Goal: Task Accomplishment & Management: Use online tool/utility

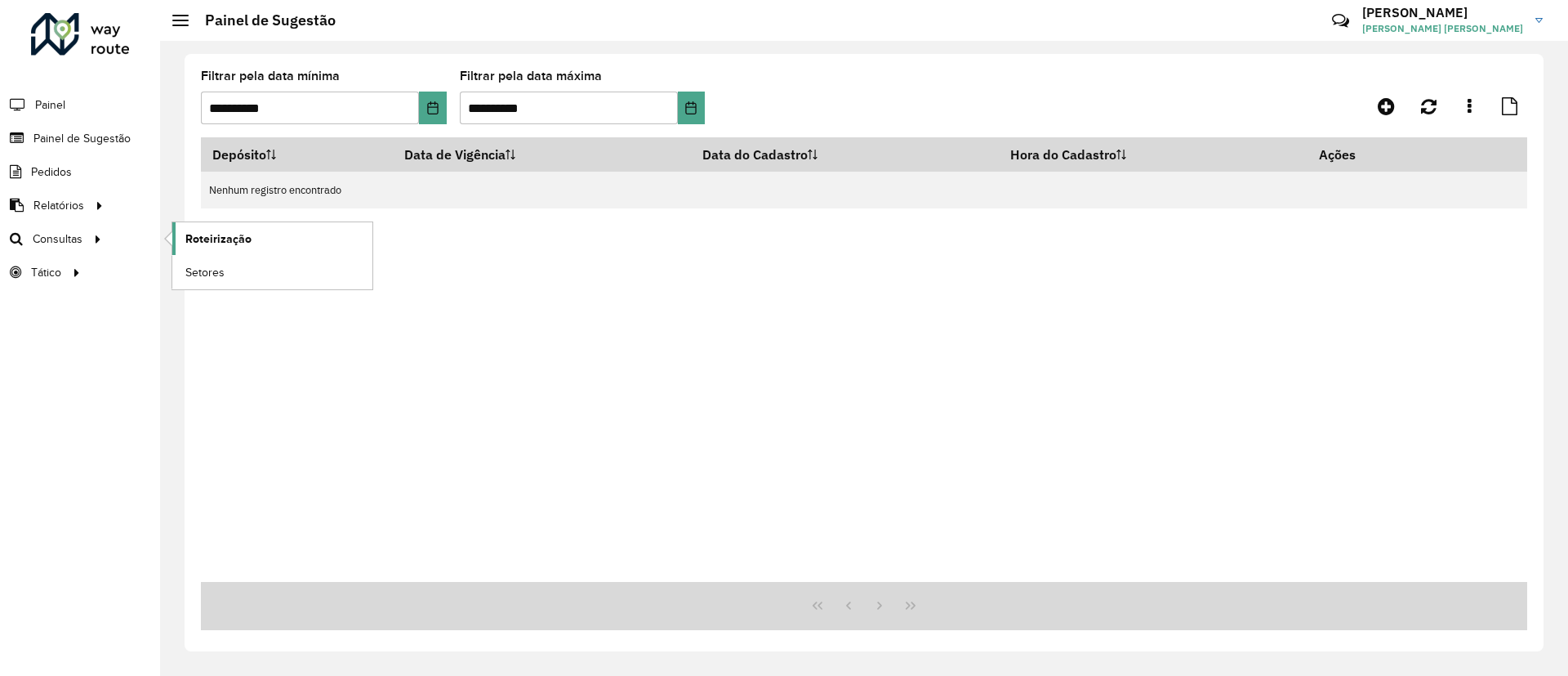
click at [220, 238] on span "Roteirização" at bounding box center [218, 239] width 66 height 17
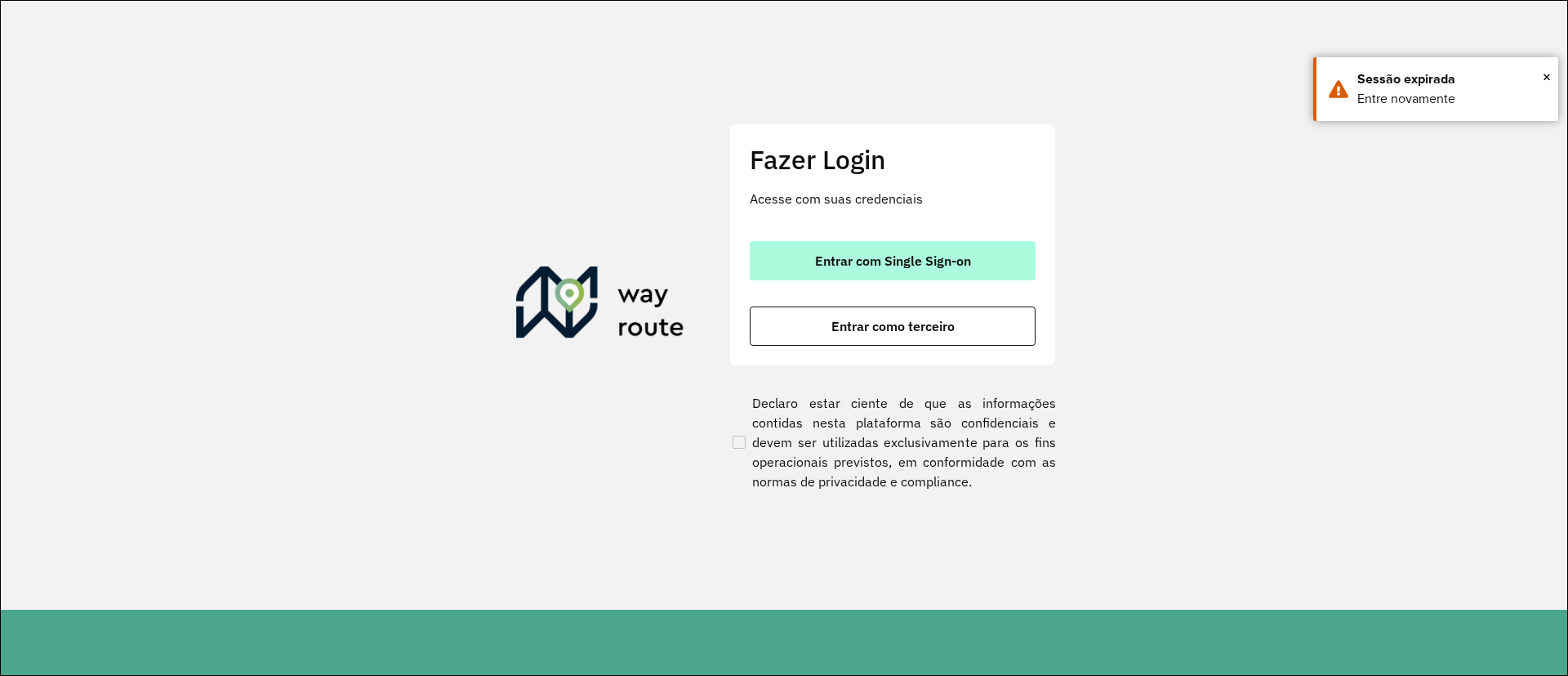
click at [823, 255] on span "Entrar com Single Sign-on" at bounding box center [893, 260] width 156 height 13
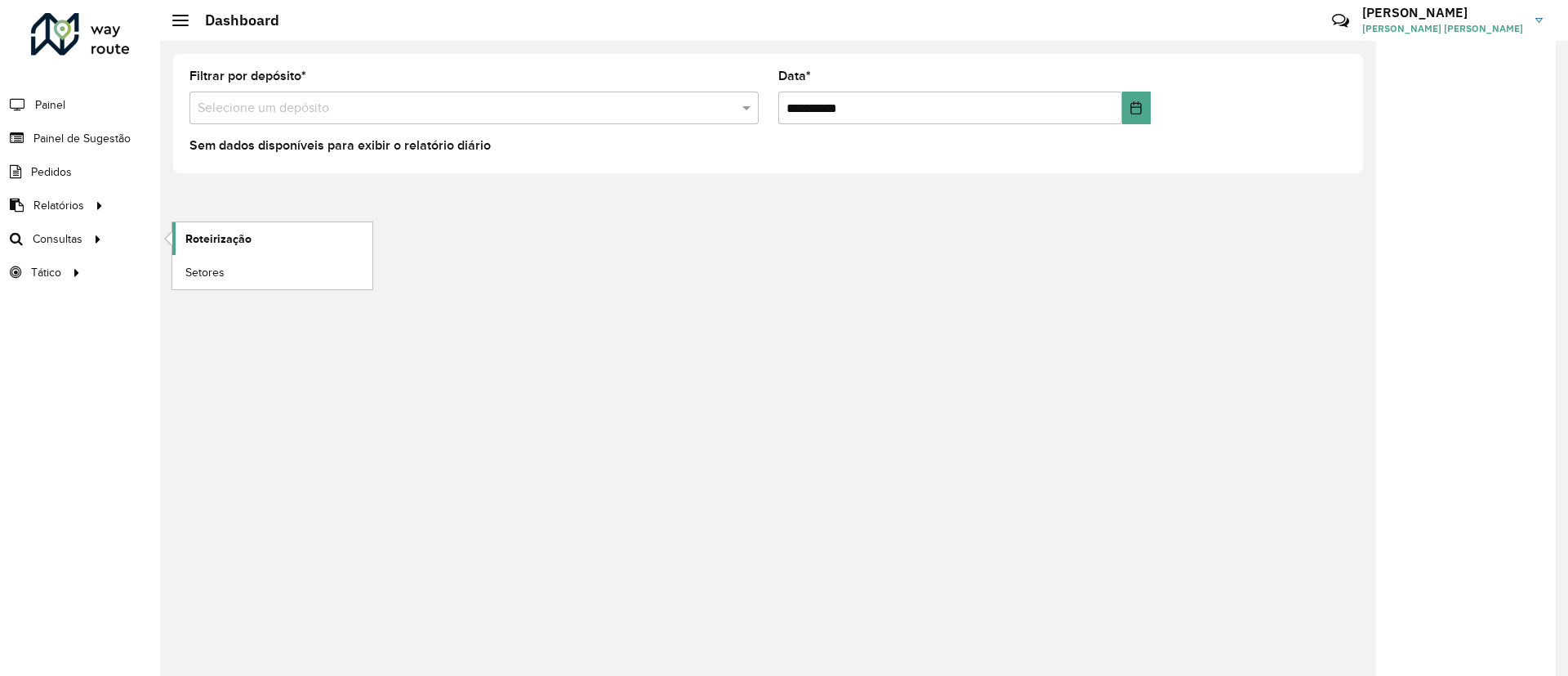
click at [262, 237] on link "Roteirização" at bounding box center [272, 239] width 200 height 33
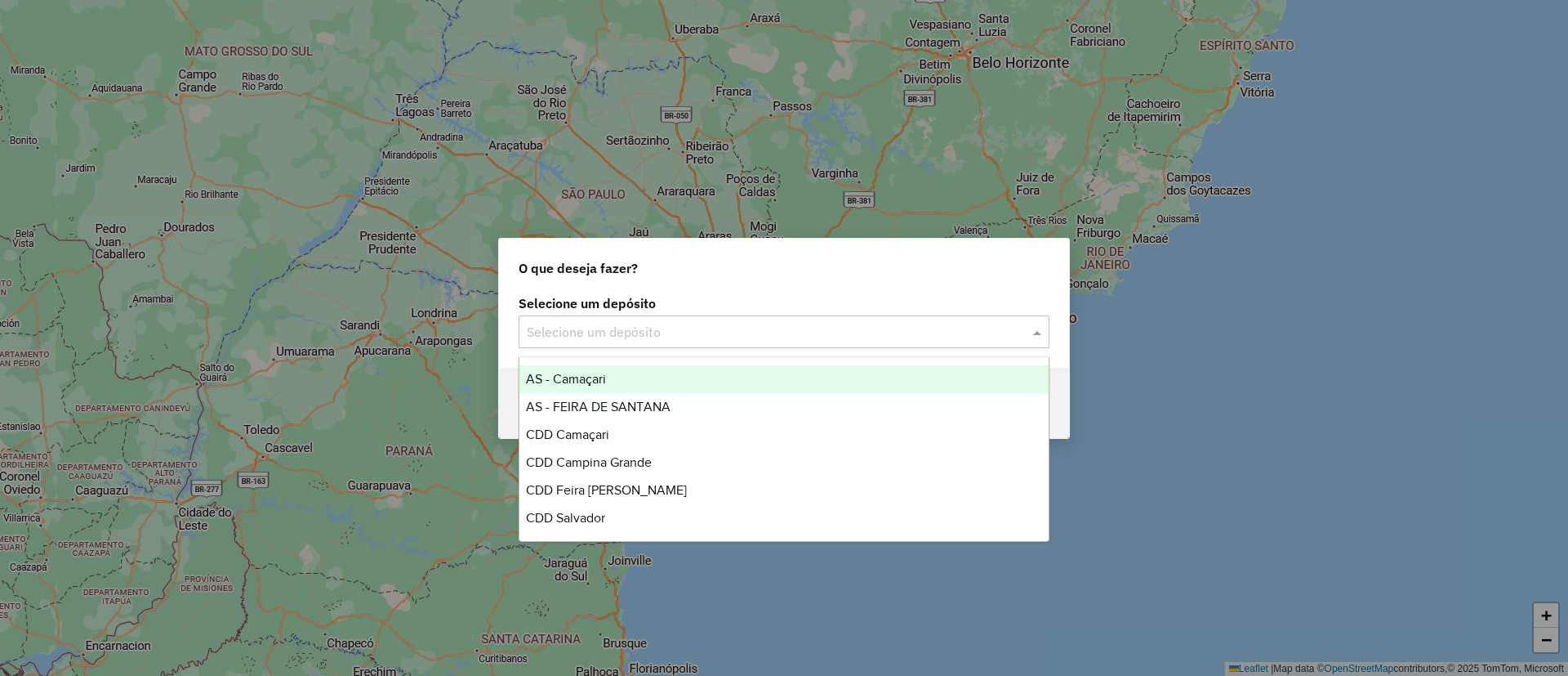
click at [677, 338] on input "text" at bounding box center [768, 333] width 482 height 20
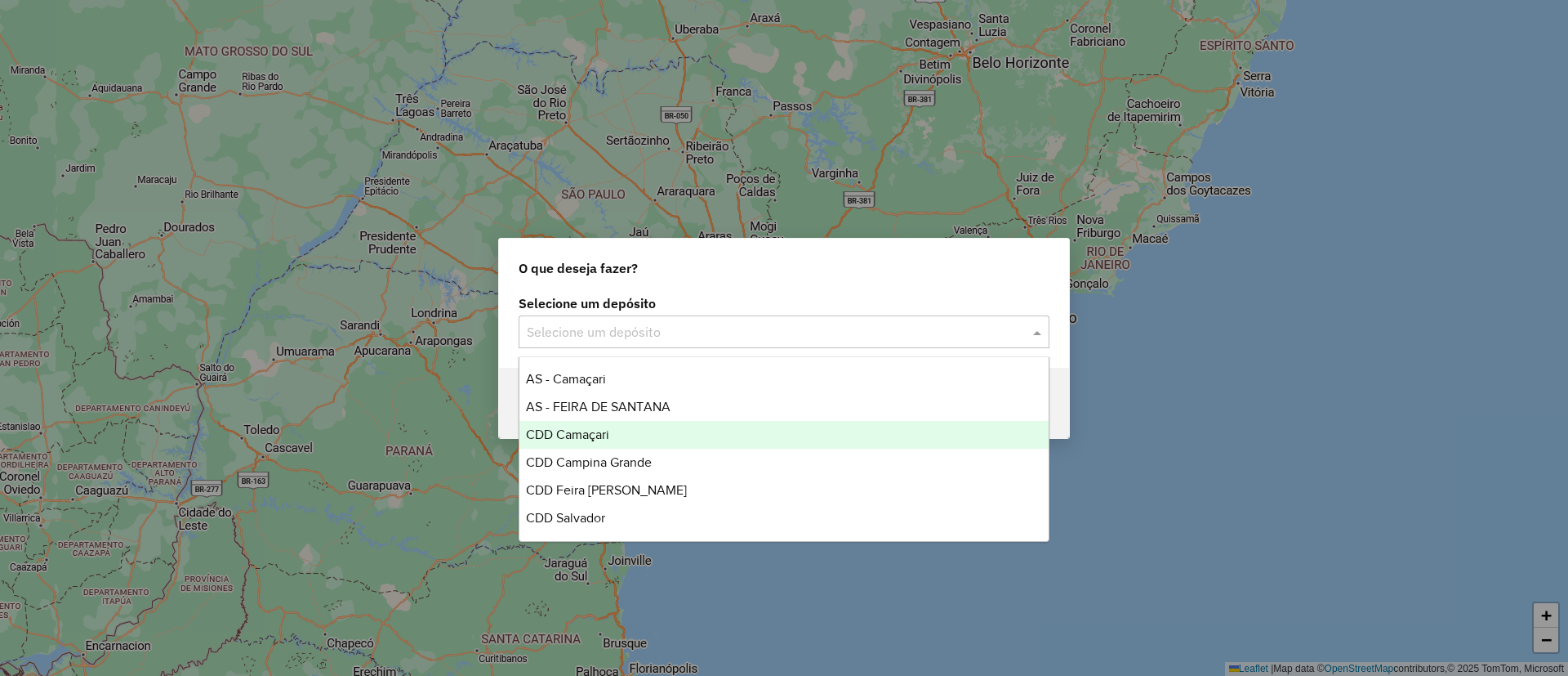
click at [707, 433] on div "CDD Camaçari" at bounding box center [784, 435] width 529 height 28
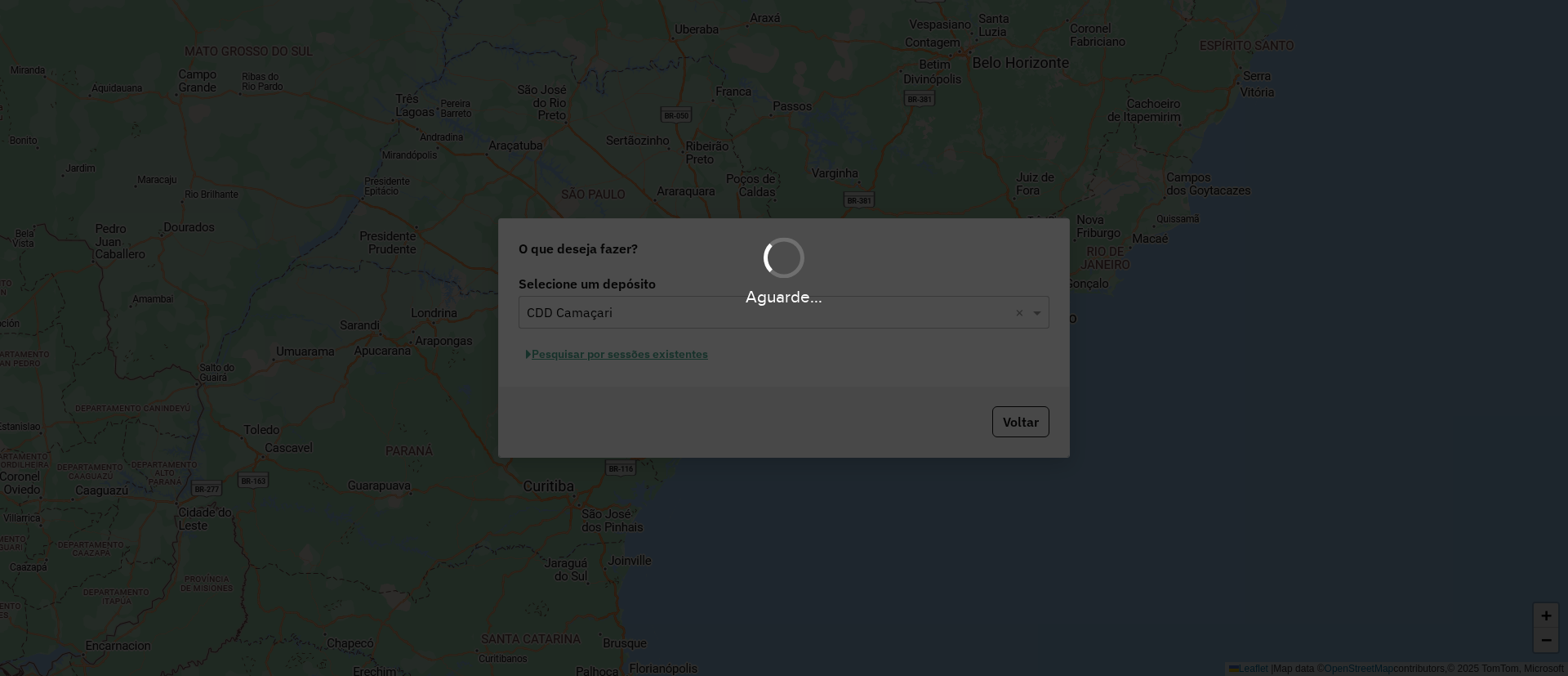
click at [638, 361] on div "Aguarde..." at bounding box center [784, 338] width 1568 height 676
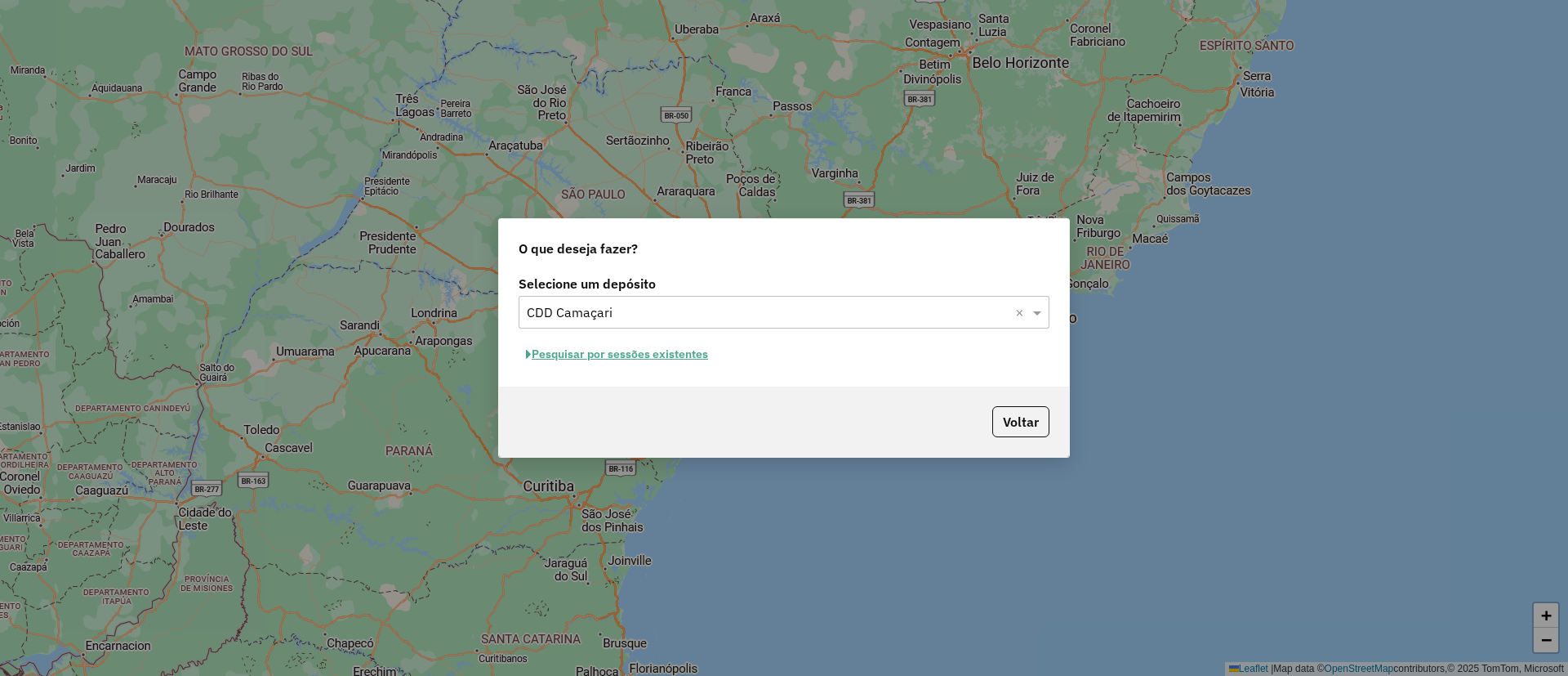
click at [661, 344] on button "Pesquisar por sessões existentes" at bounding box center [616, 354] width 197 height 26
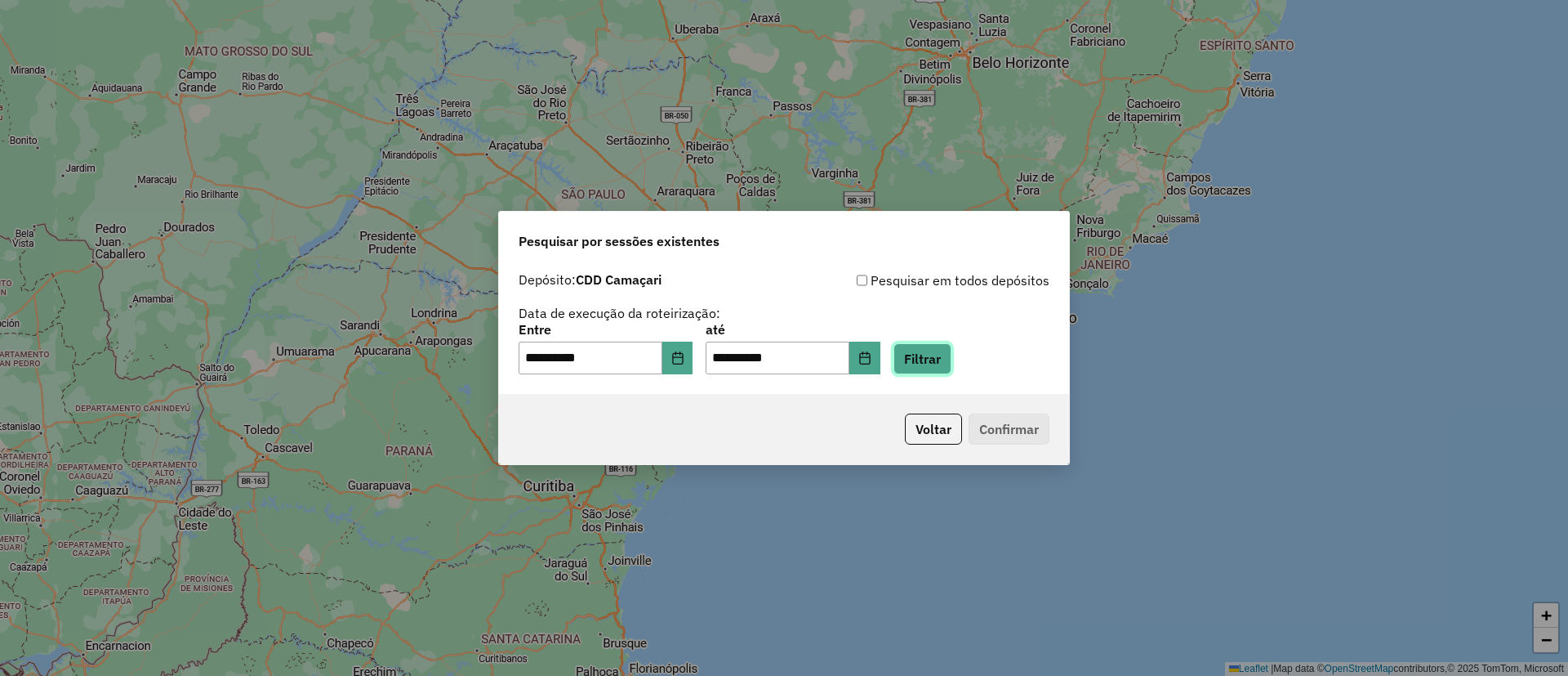
click at [952, 360] on button "Filtrar" at bounding box center [922, 358] width 58 height 31
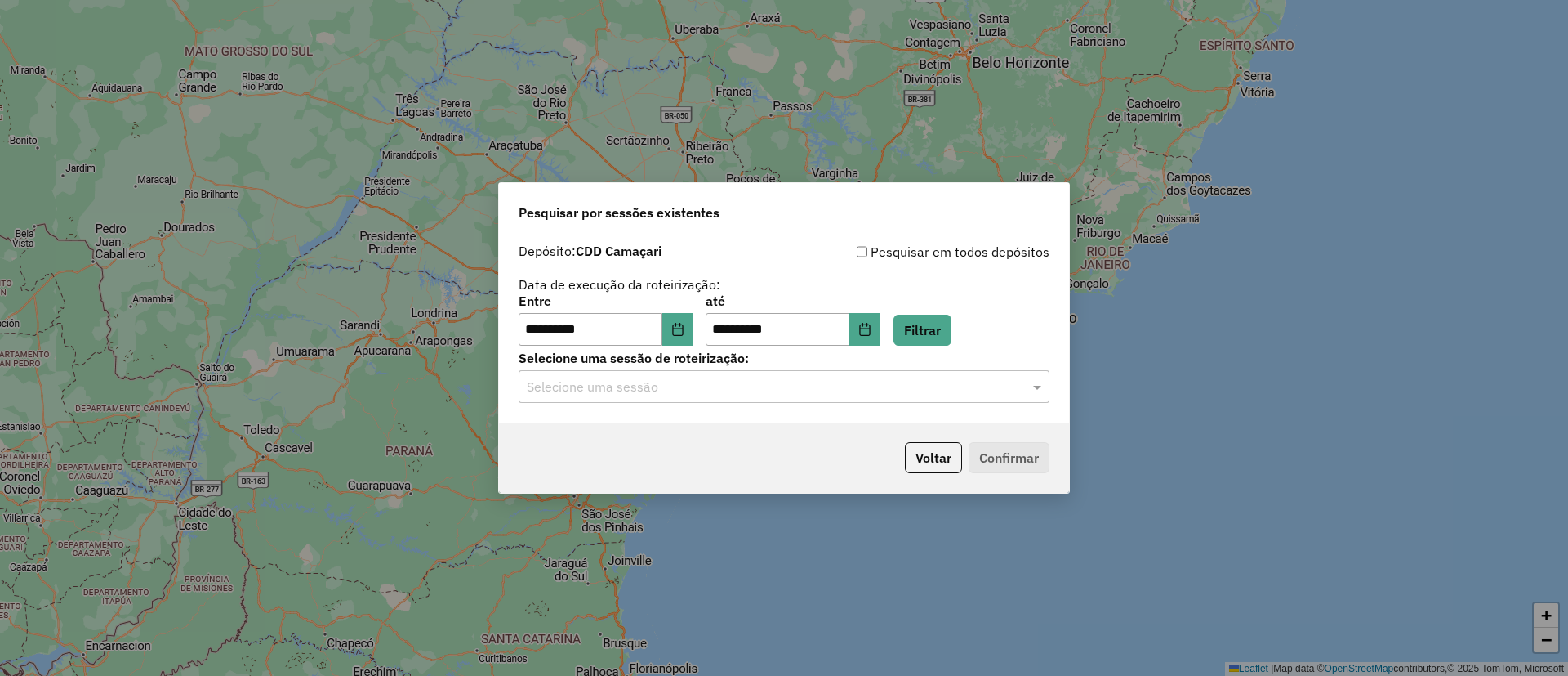
click at [738, 382] on input "text" at bounding box center [768, 387] width 482 height 20
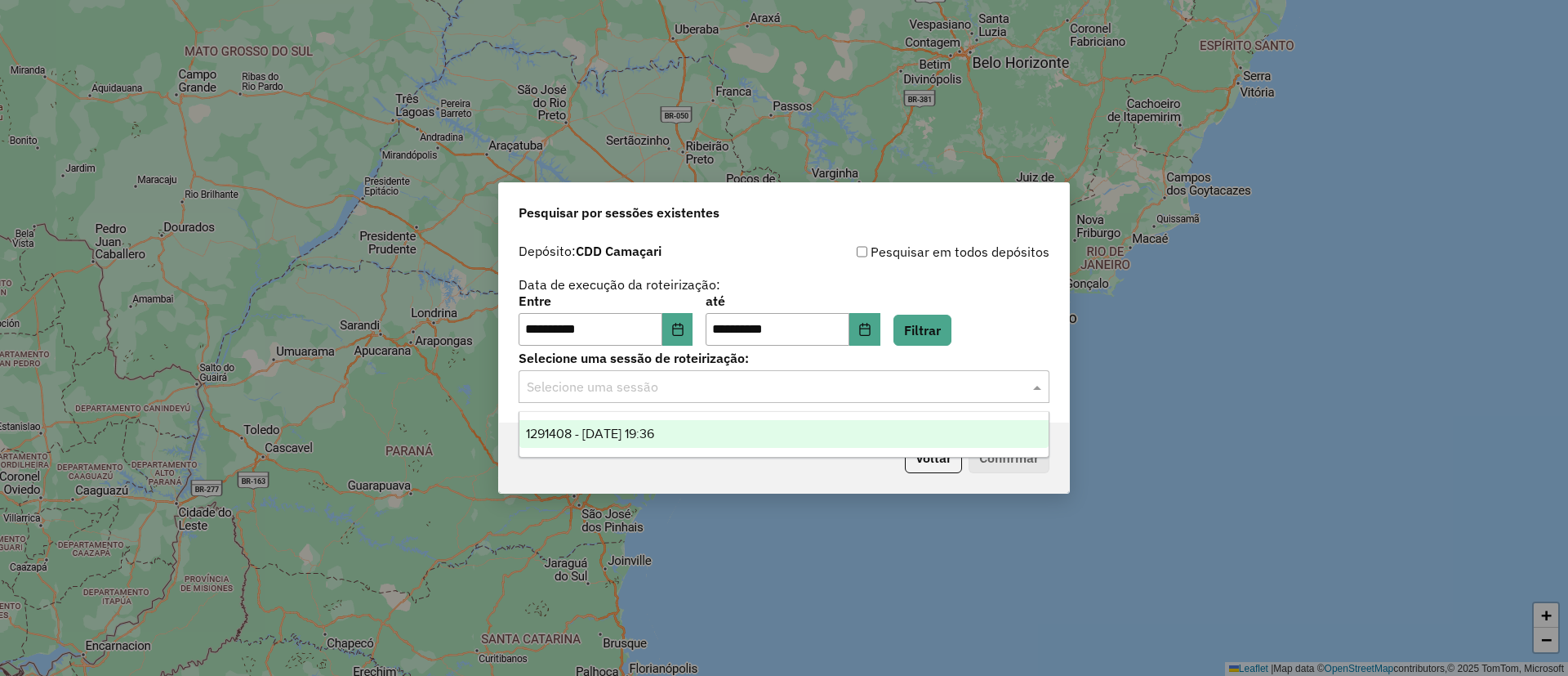
click at [773, 431] on div "1291408 - 09/10/2025 19:36" at bounding box center [784, 434] width 529 height 28
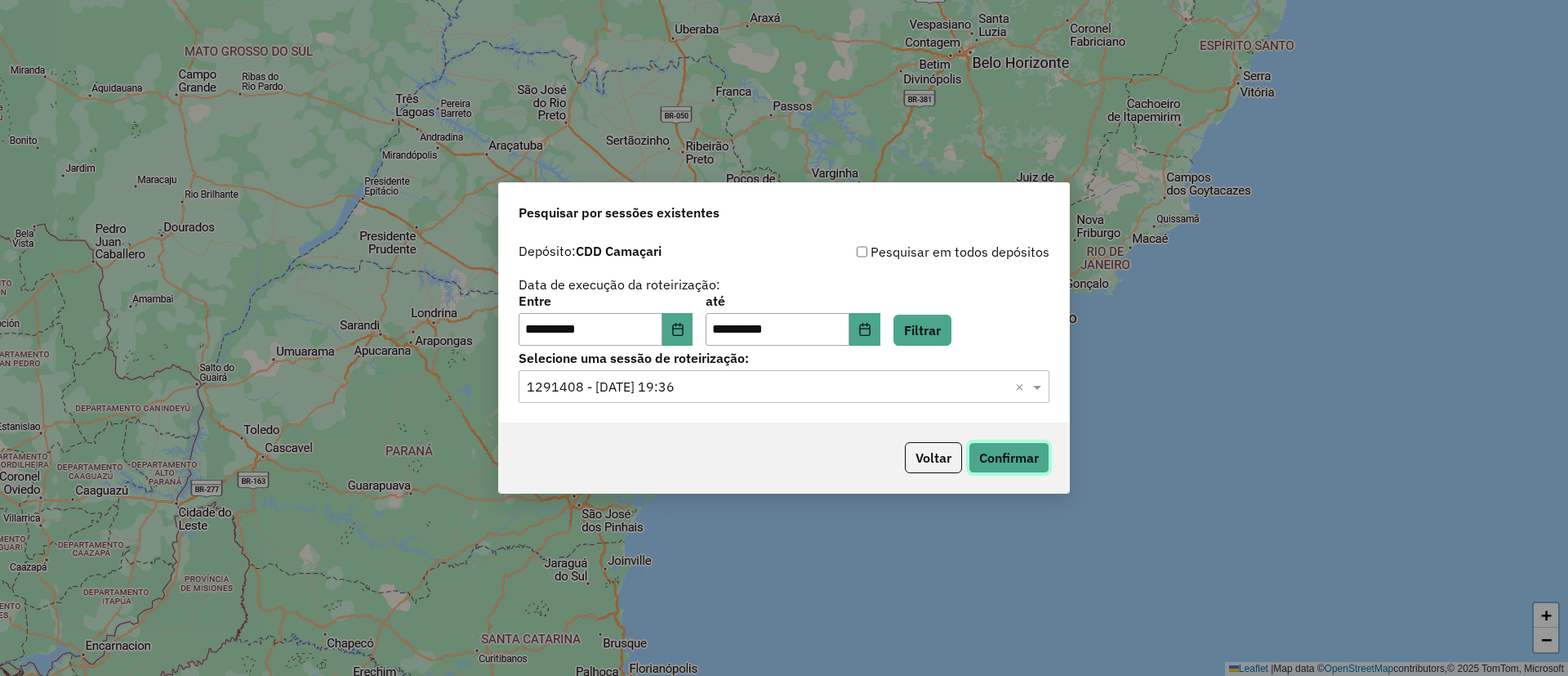
click at [995, 453] on button "Confirmar" at bounding box center [1009, 457] width 81 height 31
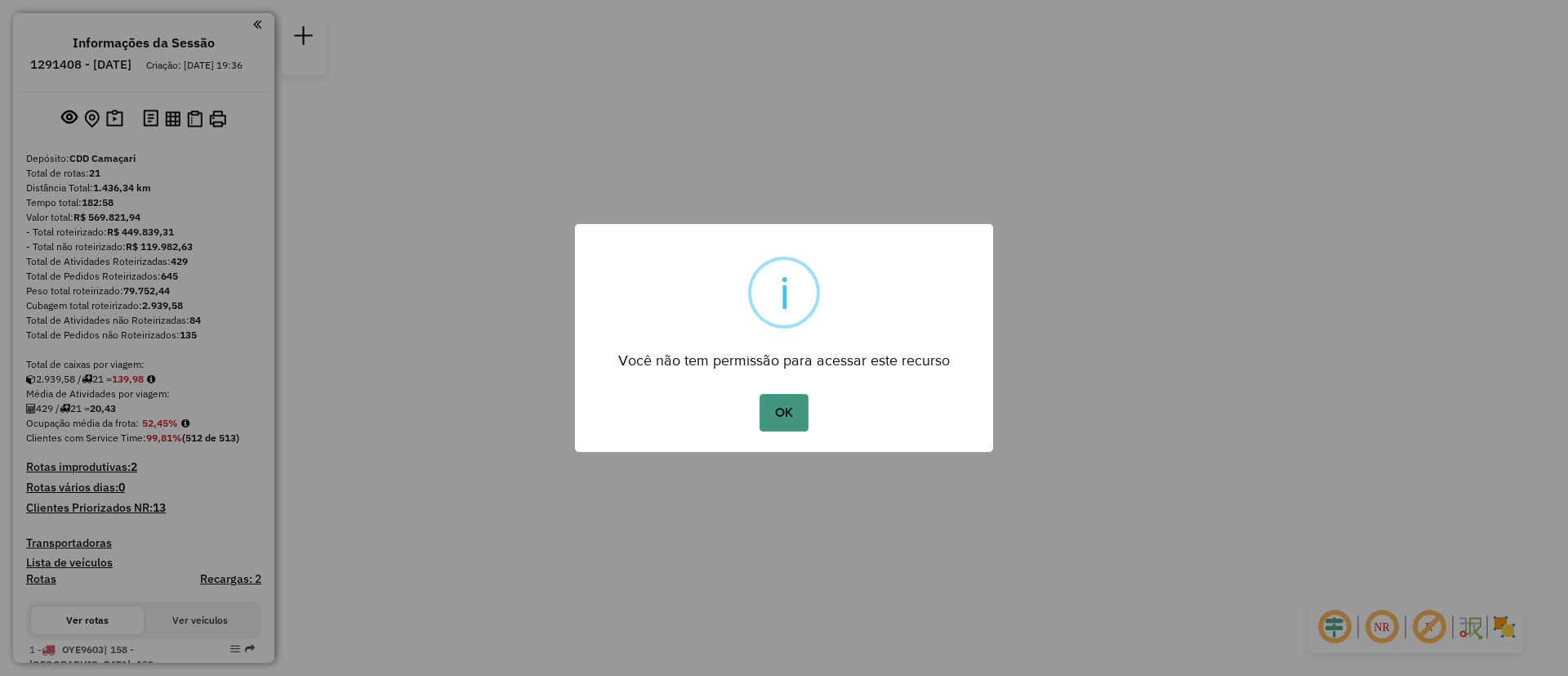
click at [782, 399] on button "OK" at bounding box center [784, 413] width 48 height 38
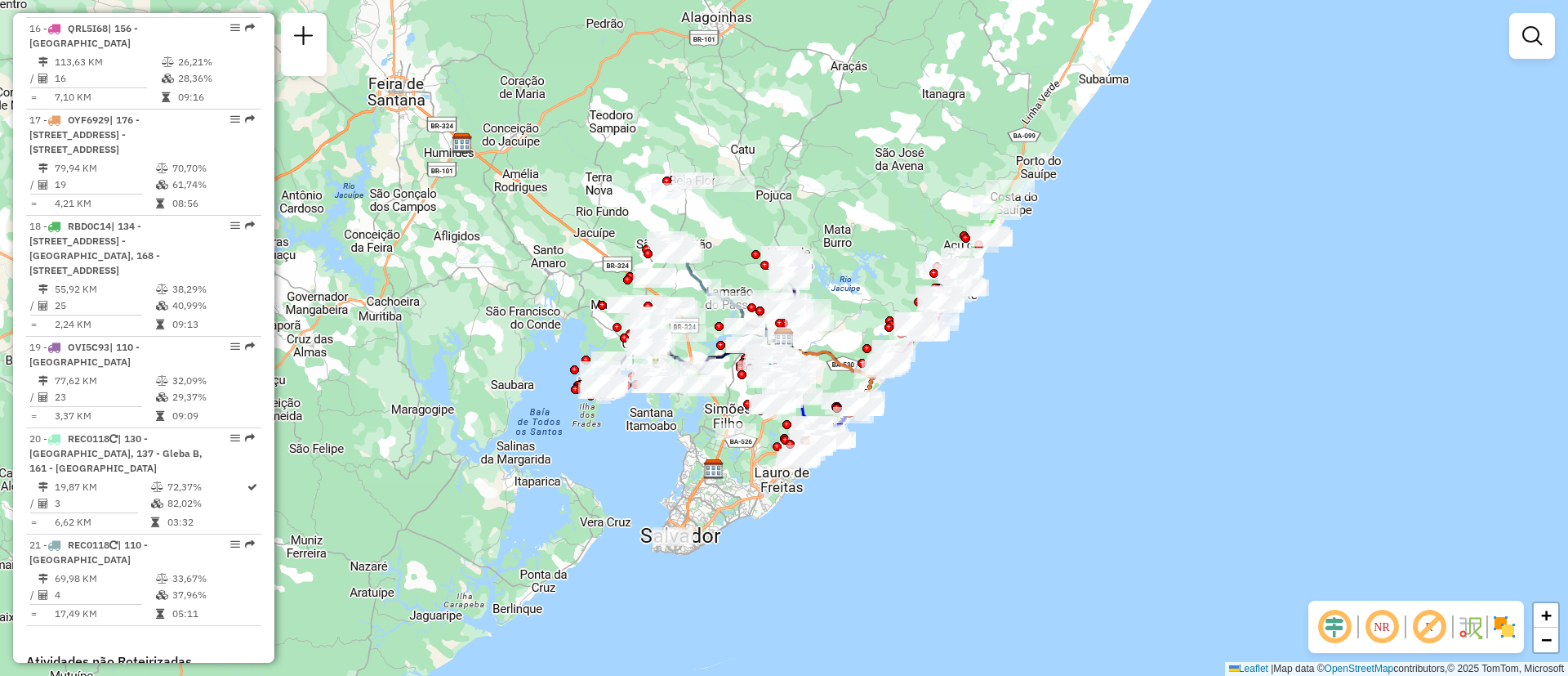
scroll to position [2101, 0]
